Goal: Task Accomplishment & Management: Manage account settings

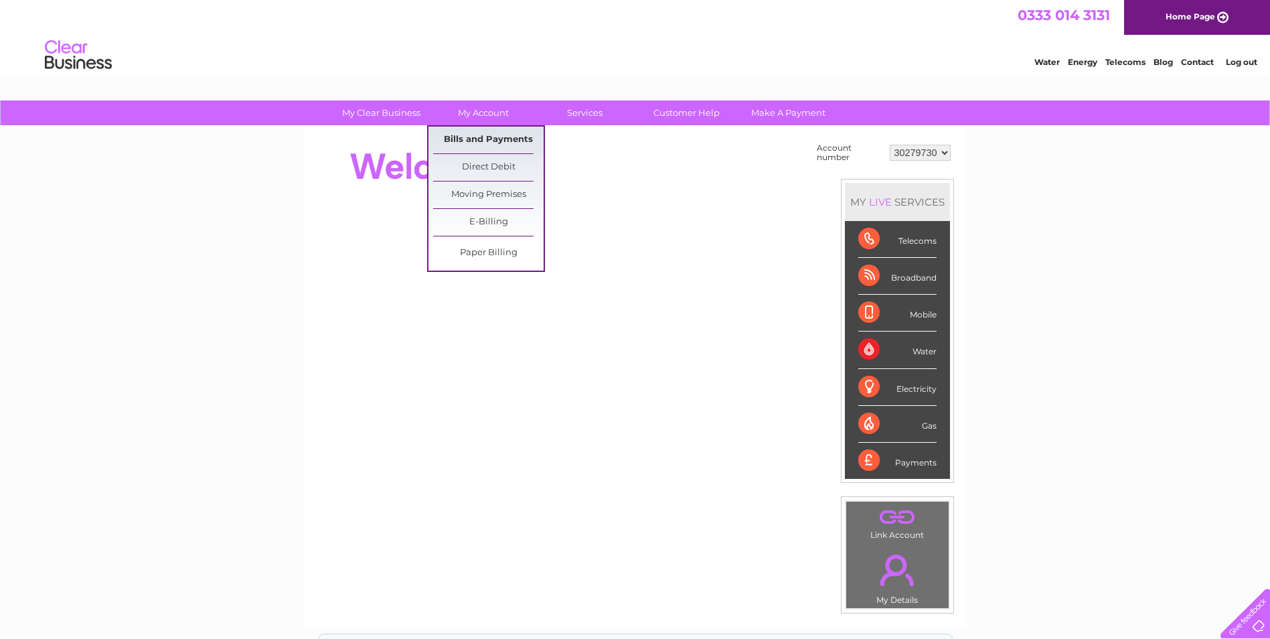
click at [473, 135] on link "Bills and Payments" at bounding box center [488, 140] width 110 height 27
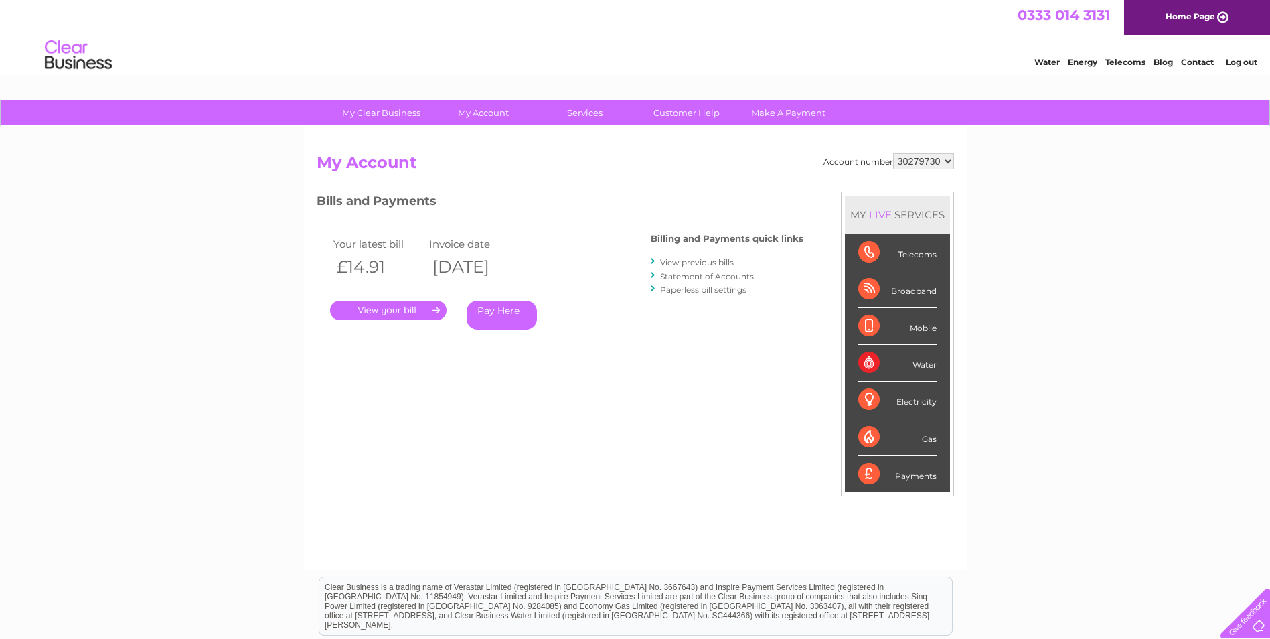
click at [938, 159] on select "30279730 30317548 30320031" at bounding box center [923, 161] width 61 height 16
select select "30320031"
click at [893, 153] on select "30279730 30317548 30320031" at bounding box center [923, 161] width 61 height 16
click at [384, 311] on link "." at bounding box center [388, 310] width 117 height 19
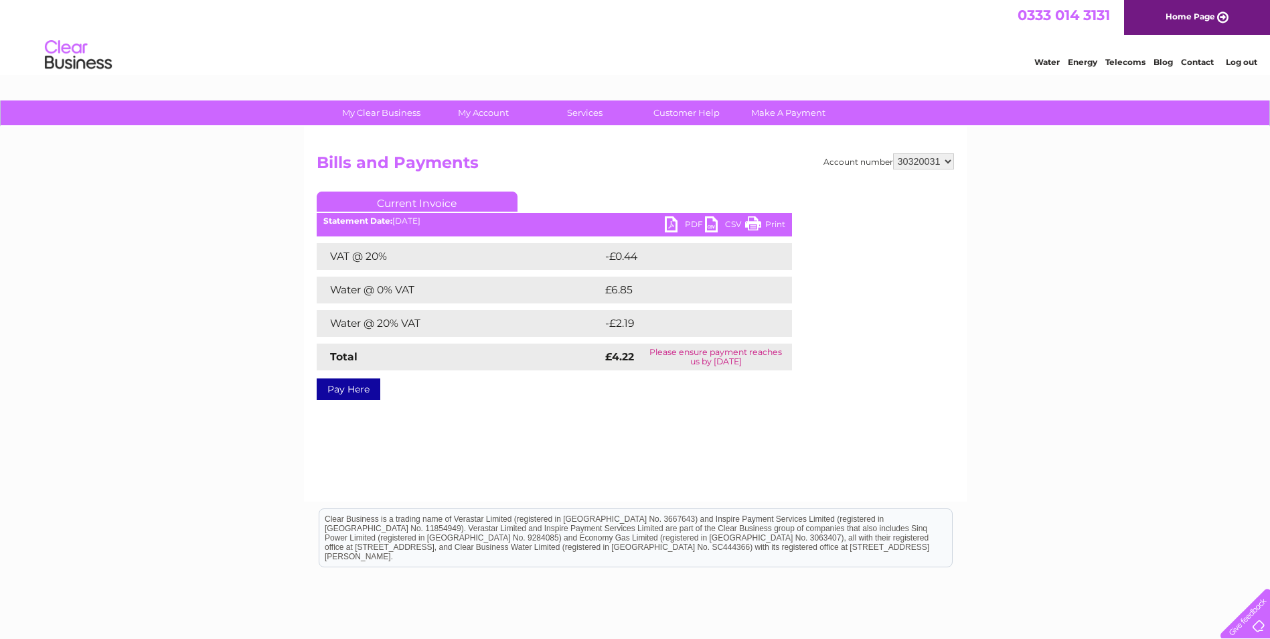
click at [676, 226] on link "PDF" at bounding box center [685, 225] width 40 height 19
